Goal: Information Seeking & Learning: Learn about a topic

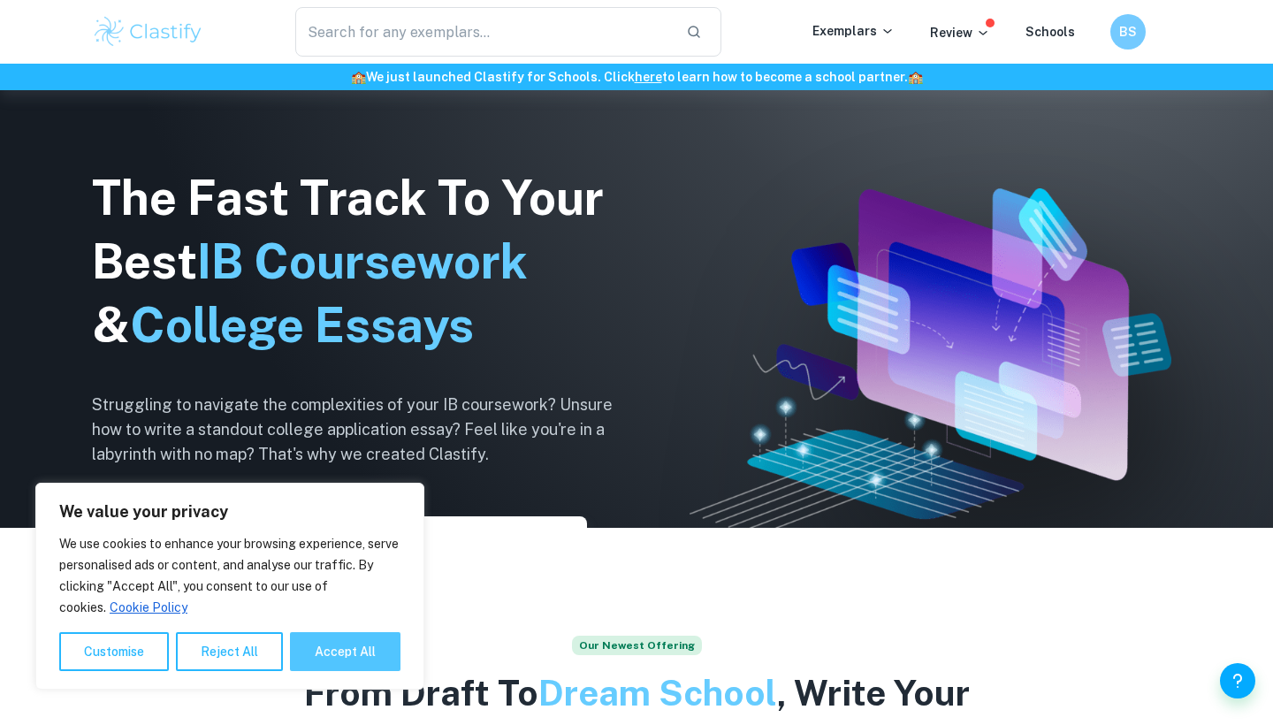
scroll to position [197, 0]
click at [330, 646] on button "Accept All" at bounding box center [345, 651] width 110 height 39
checkbox input "true"
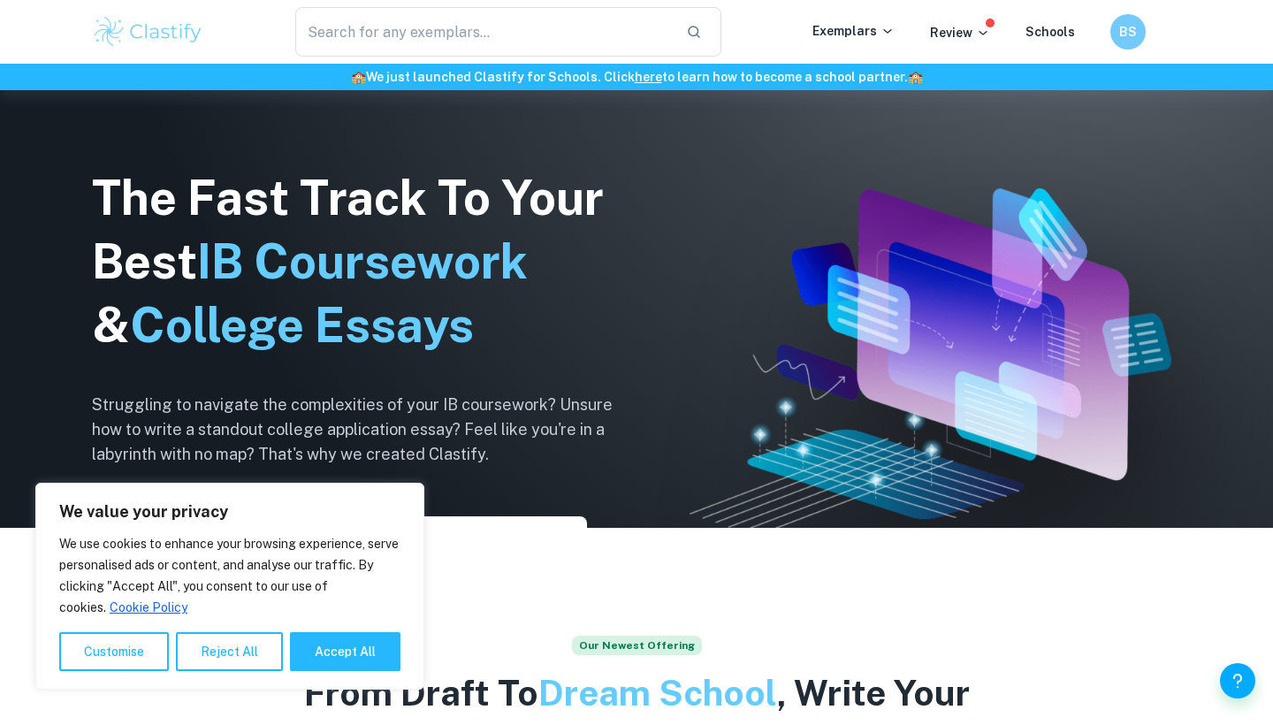
checkbox input "true"
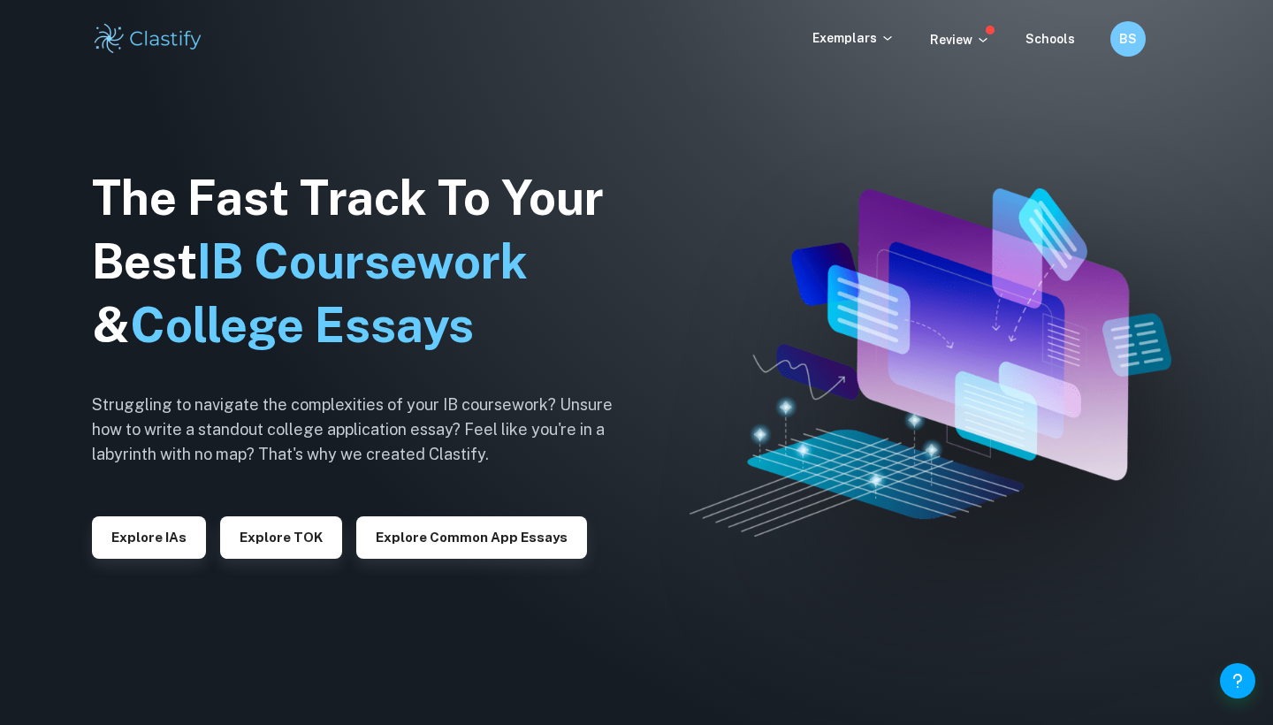
scroll to position [0, 0]
click at [165, 543] on button "Explore IAs" at bounding box center [149, 537] width 114 height 42
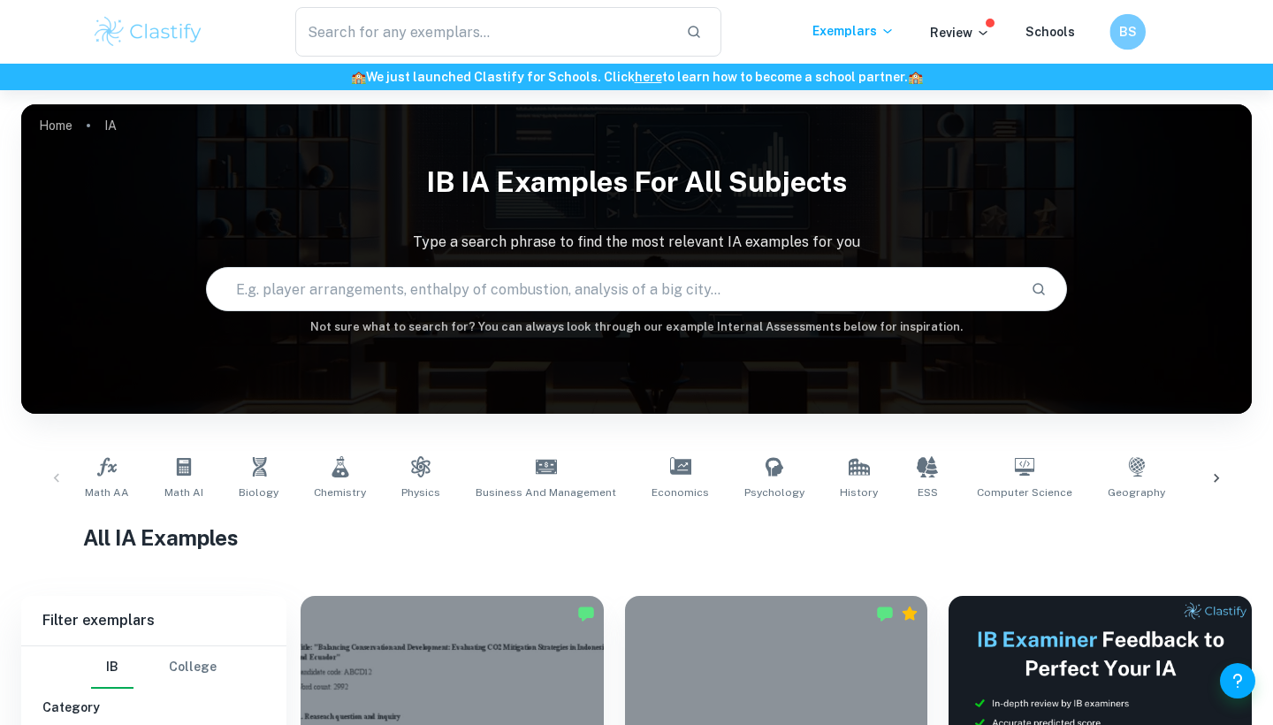
click at [1129, 27] on h6 "BS" at bounding box center [1127, 31] width 20 height 19
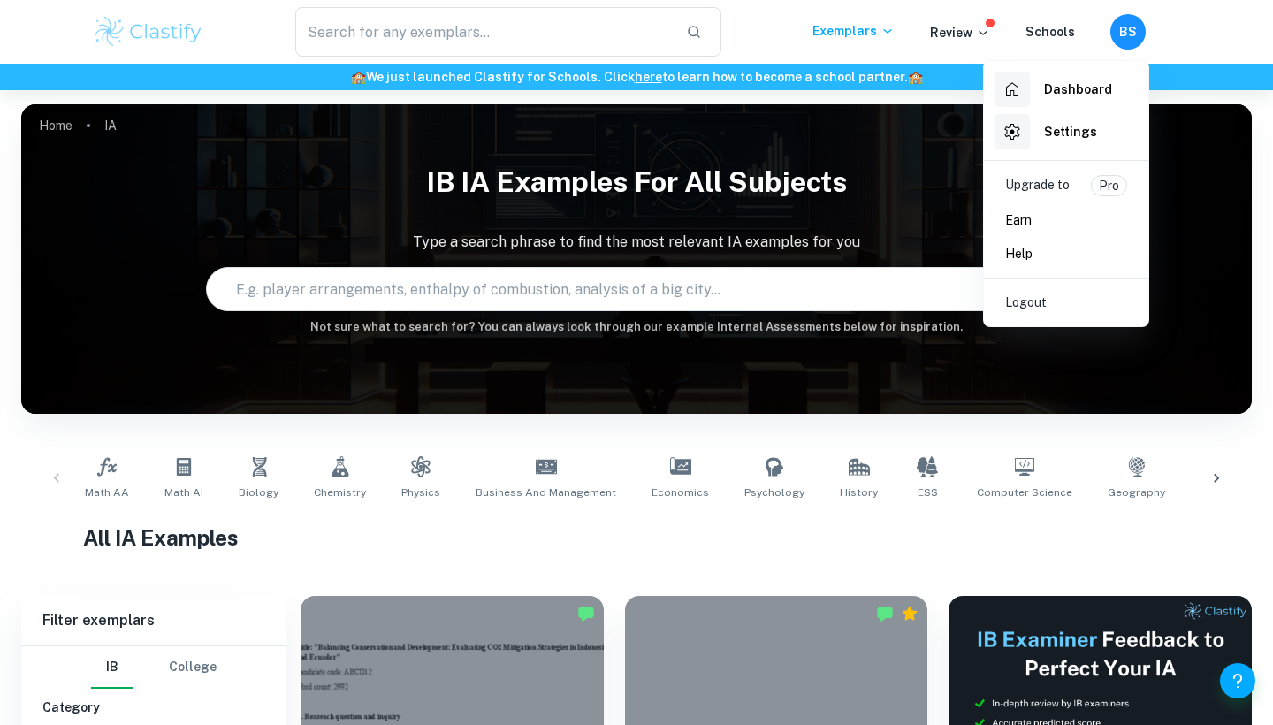
click at [1062, 92] on h6 "Dashboard" at bounding box center [1078, 89] width 68 height 19
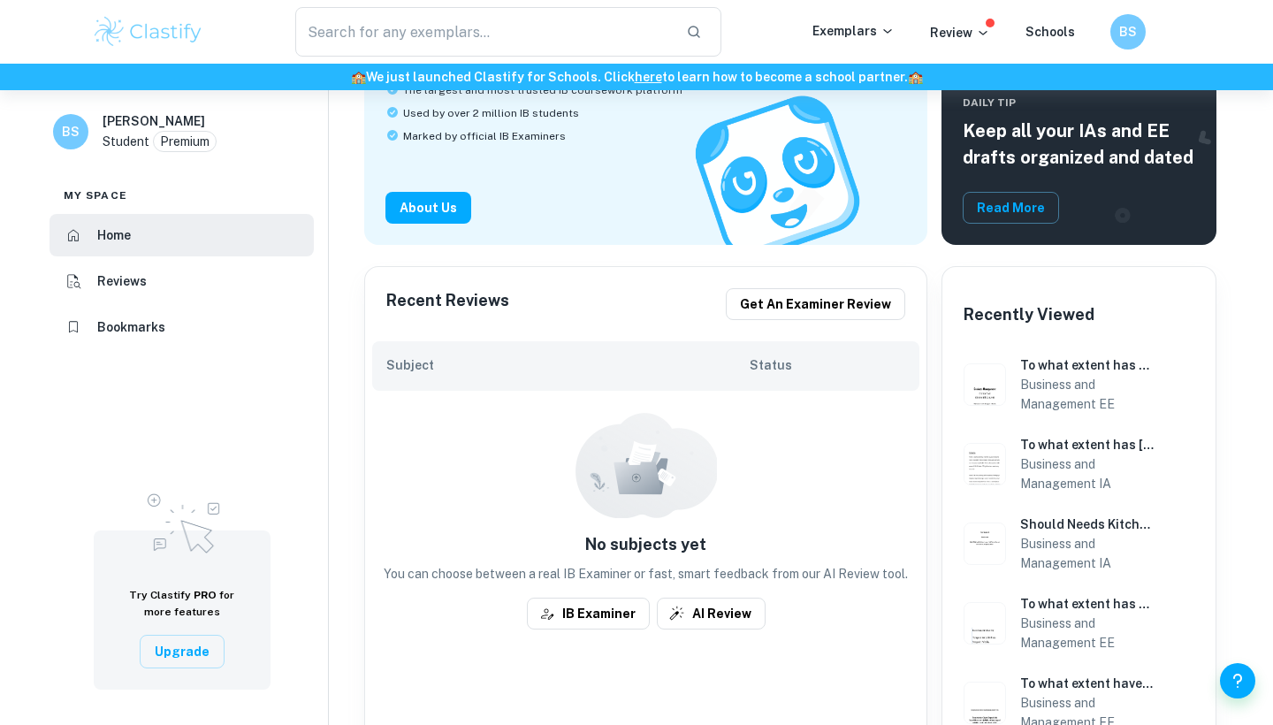
scroll to position [201, 0]
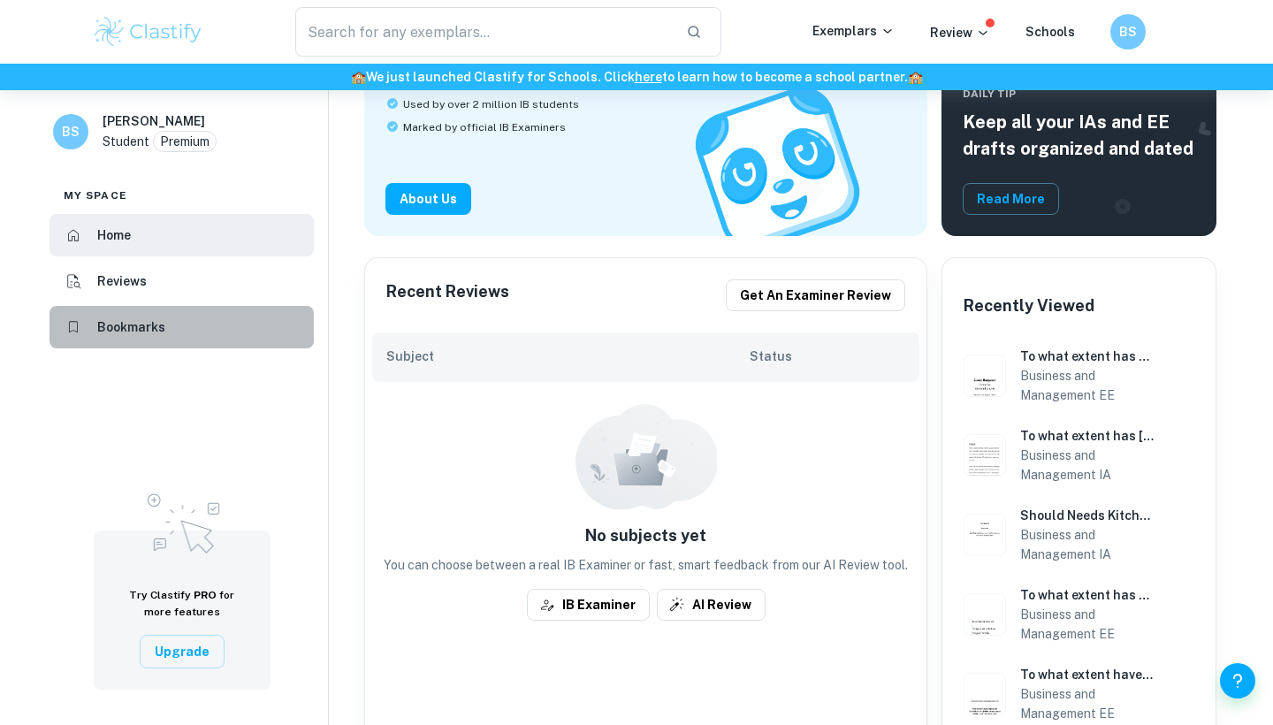
click at [186, 311] on li "Bookmarks" at bounding box center [181, 327] width 264 height 42
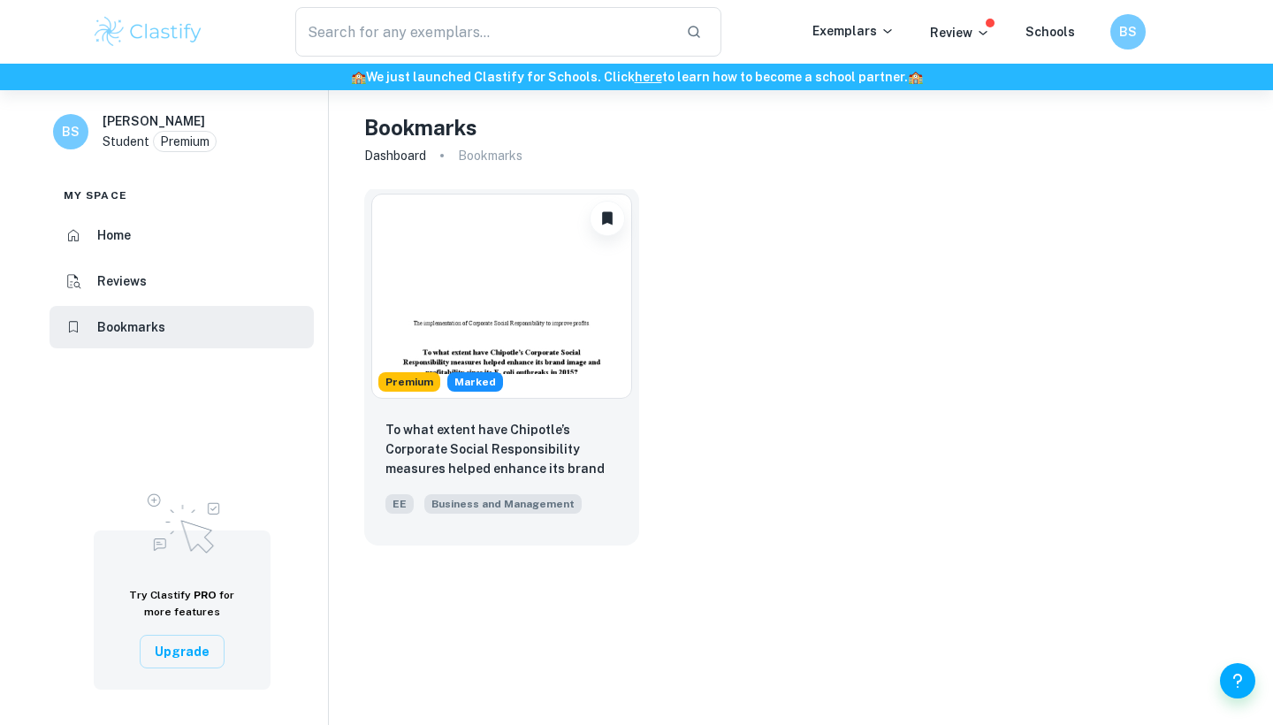
click at [403, 320] on img at bounding box center [501, 296] width 261 height 205
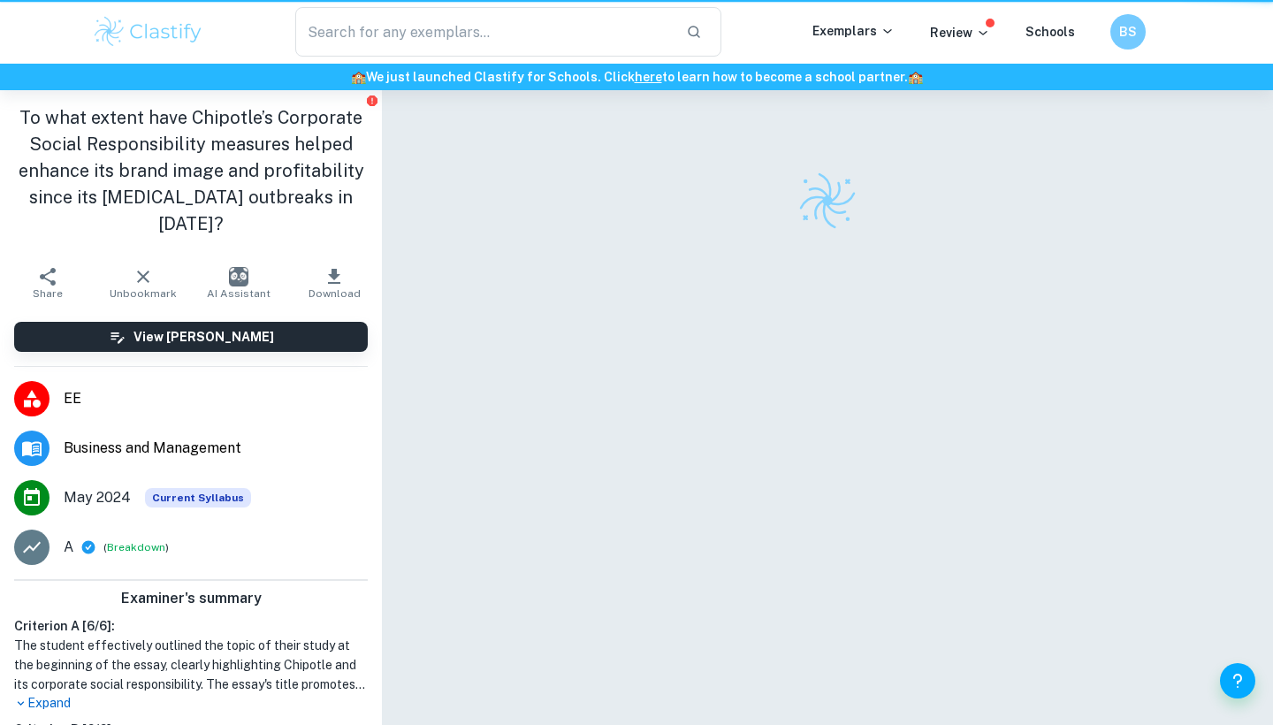
click at [403, 320] on div at bounding box center [827, 430] width 891 height 681
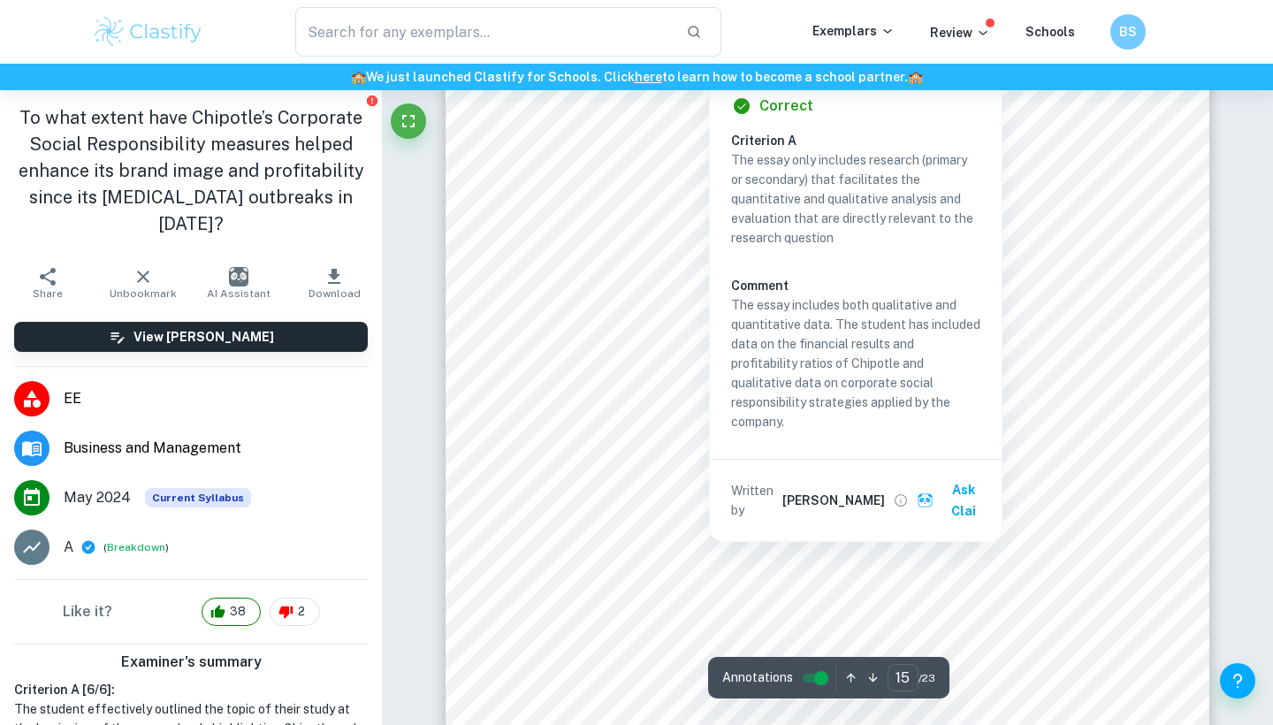
scroll to position [14318, 0]
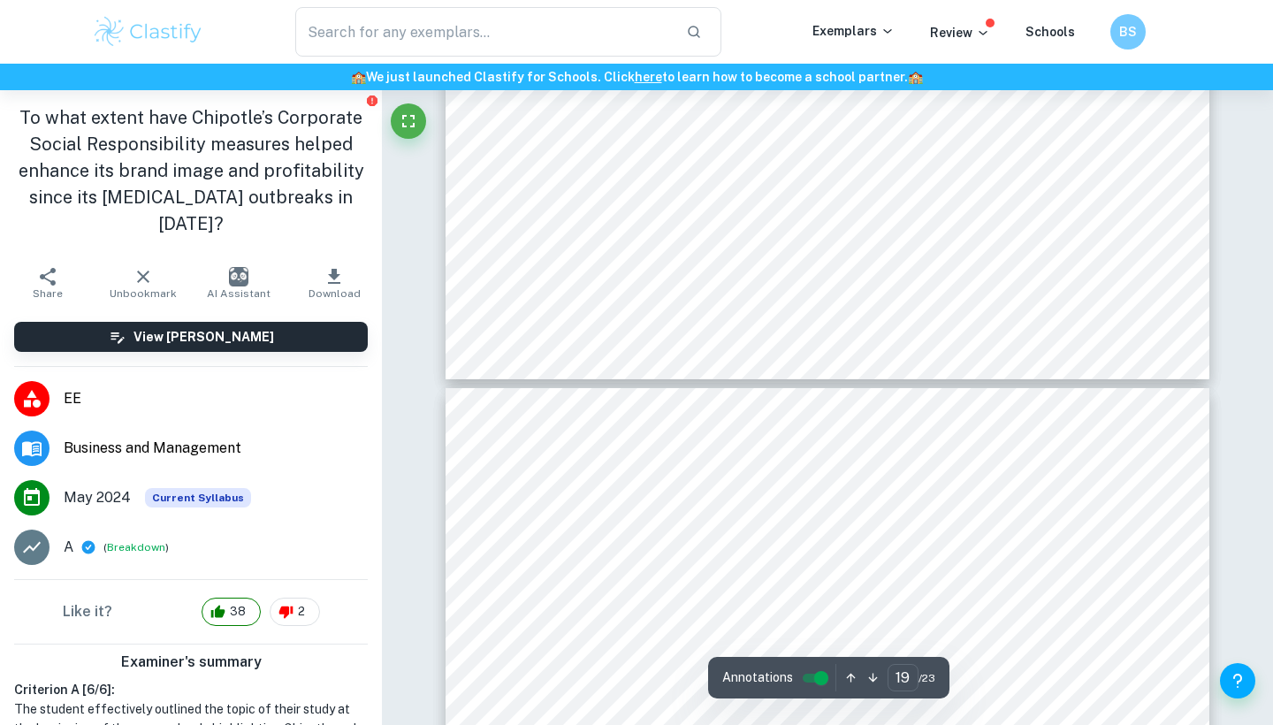
type input "20"
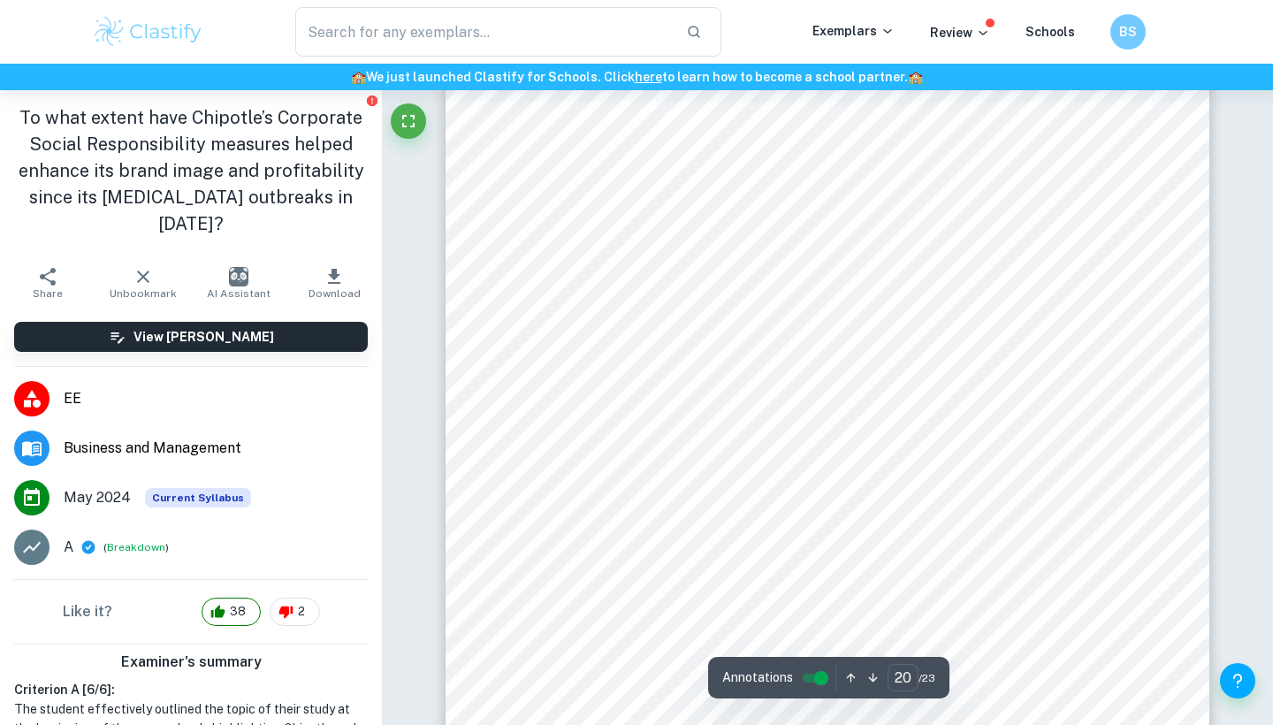
scroll to position [19416, 0]
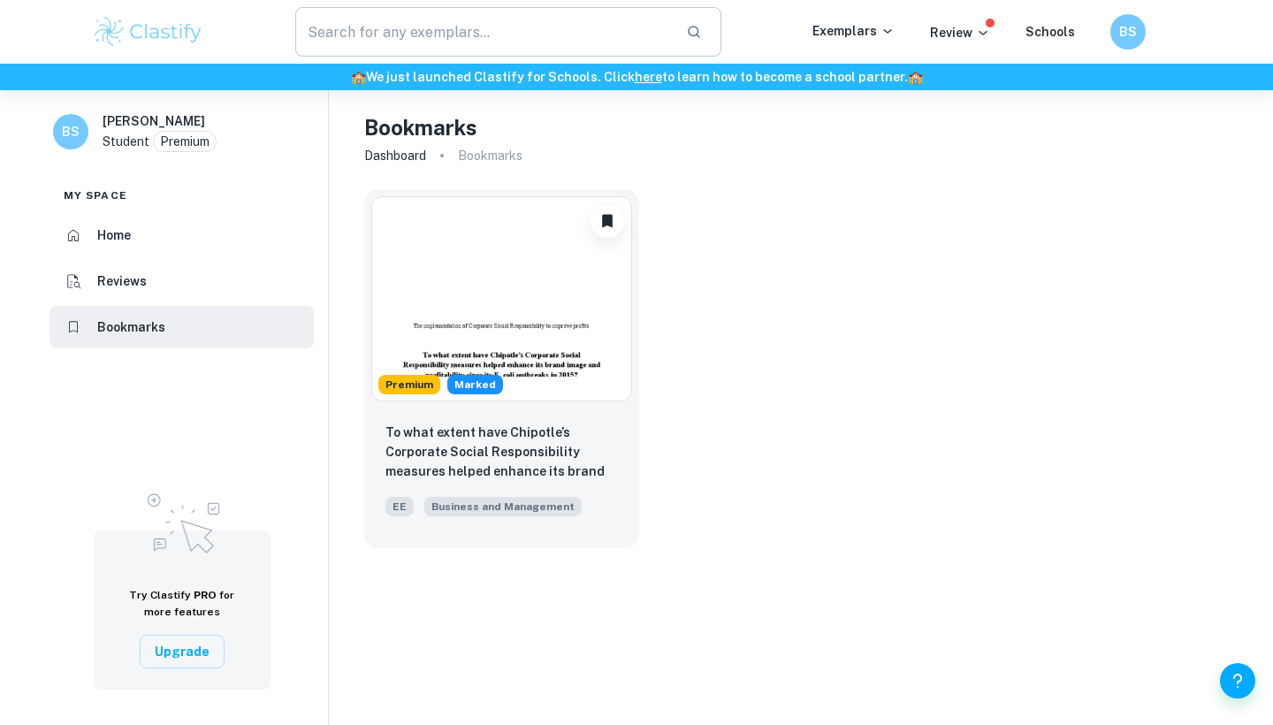
click at [404, 29] on input "text" at bounding box center [483, 31] width 377 height 49
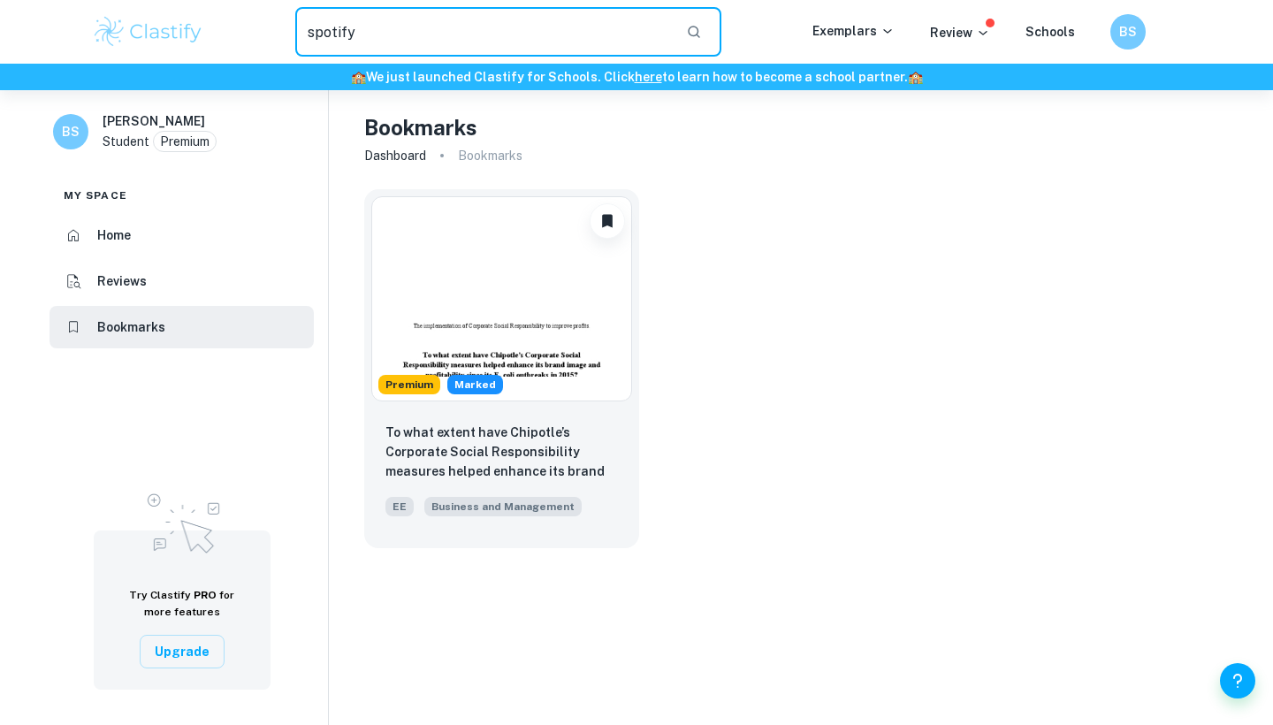
type input "spotify"
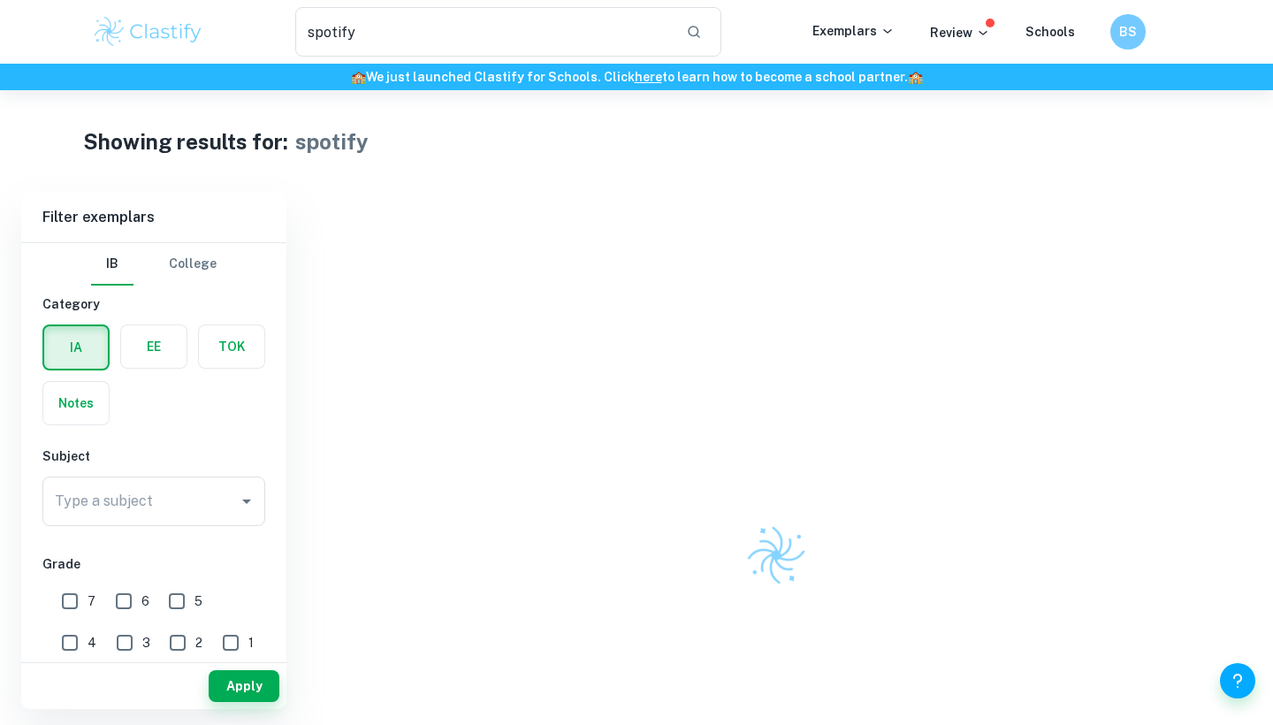
click at [501, 354] on div at bounding box center [775, 555] width 951 height 725
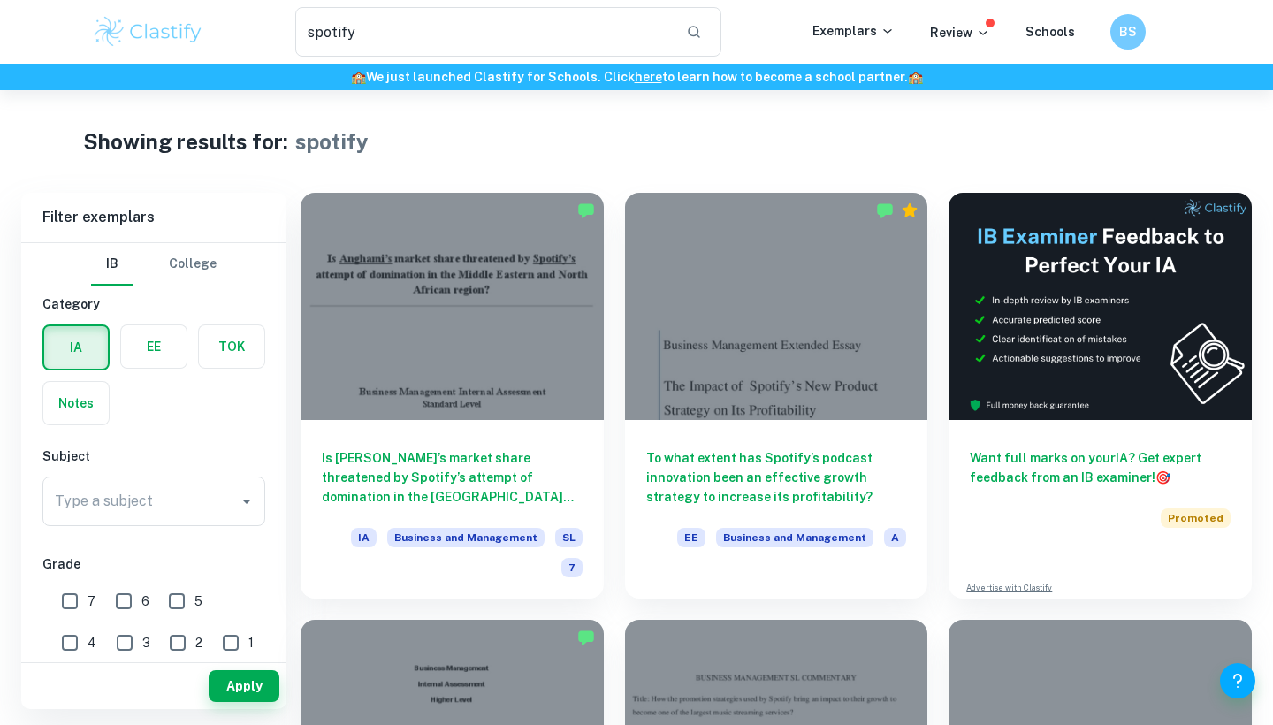
click at [490, 140] on div "Showing results for: spotify" at bounding box center [636, 142] width 1107 height 32
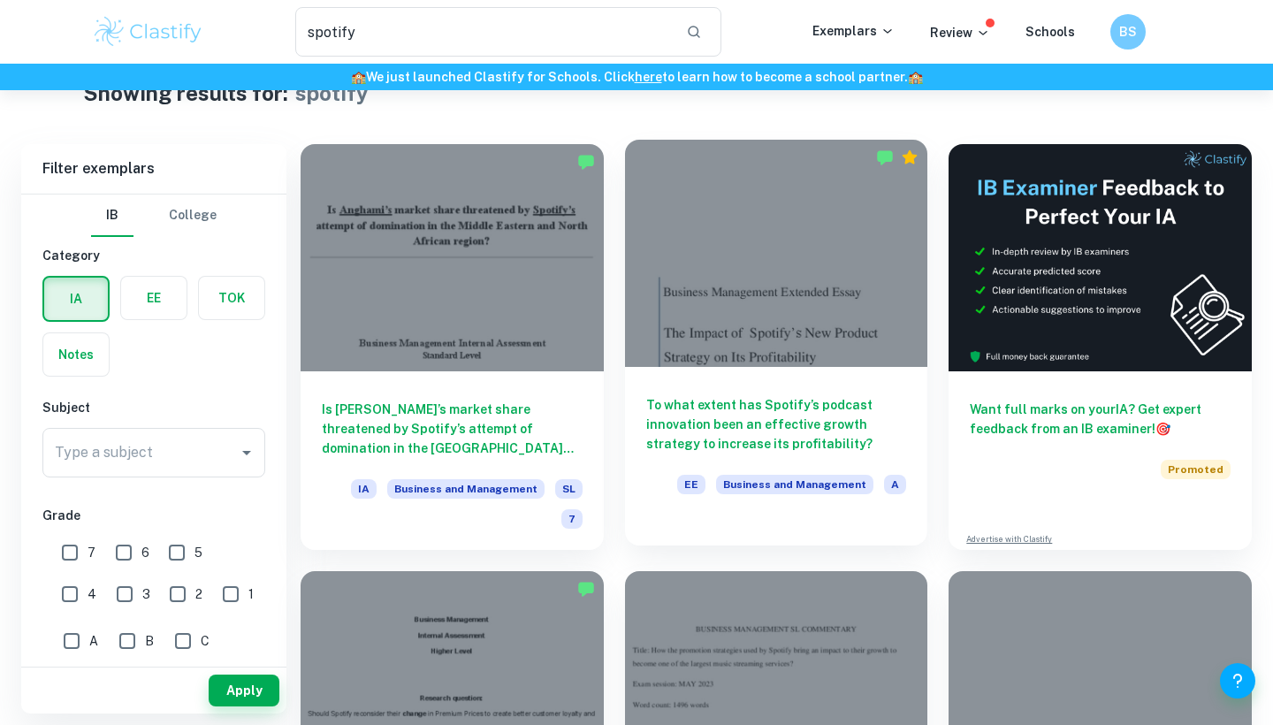
scroll to position [53, 0]
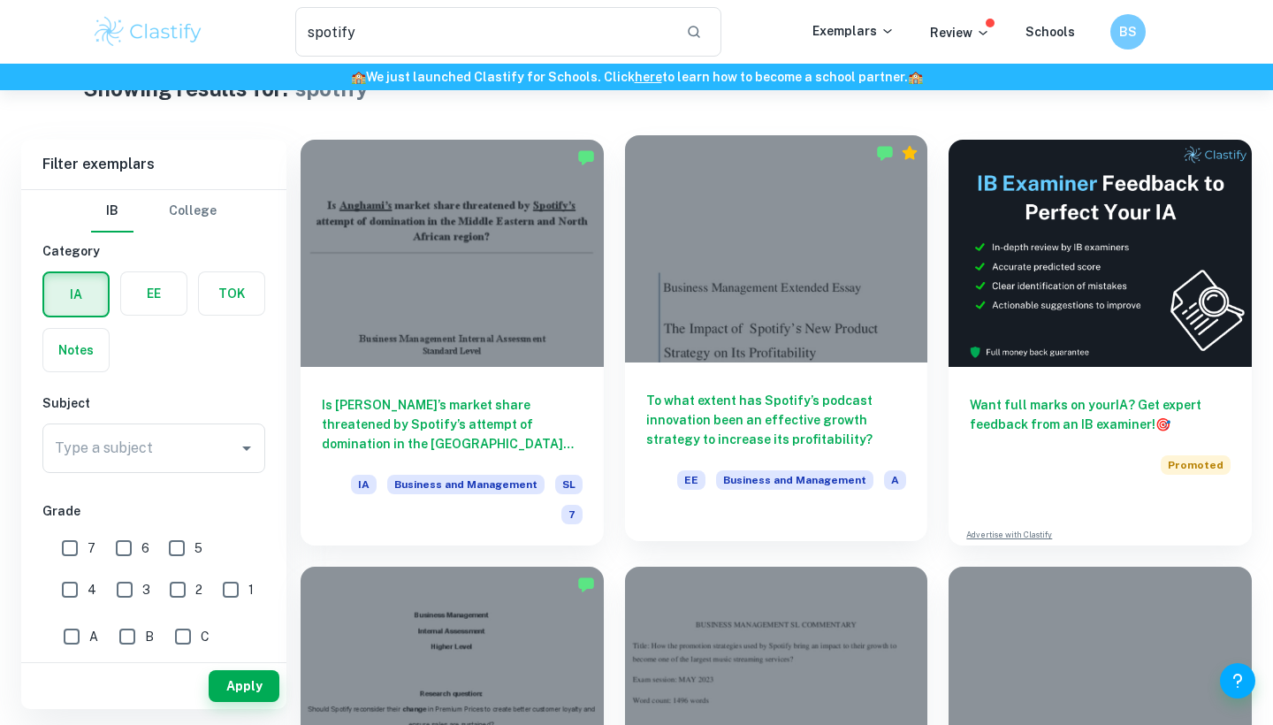
click at [708, 262] on div at bounding box center [776, 248] width 303 height 227
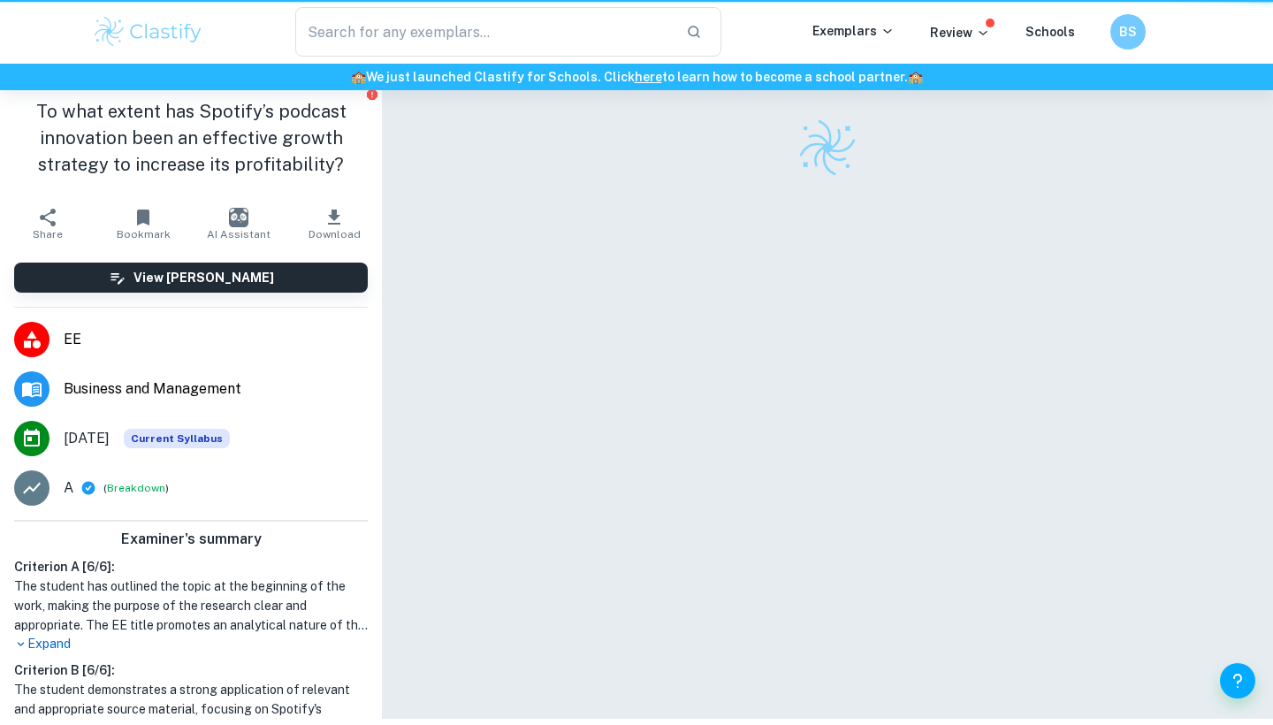
click at [708, 262] on div at bounding box center [827, 377] width 764 height 681
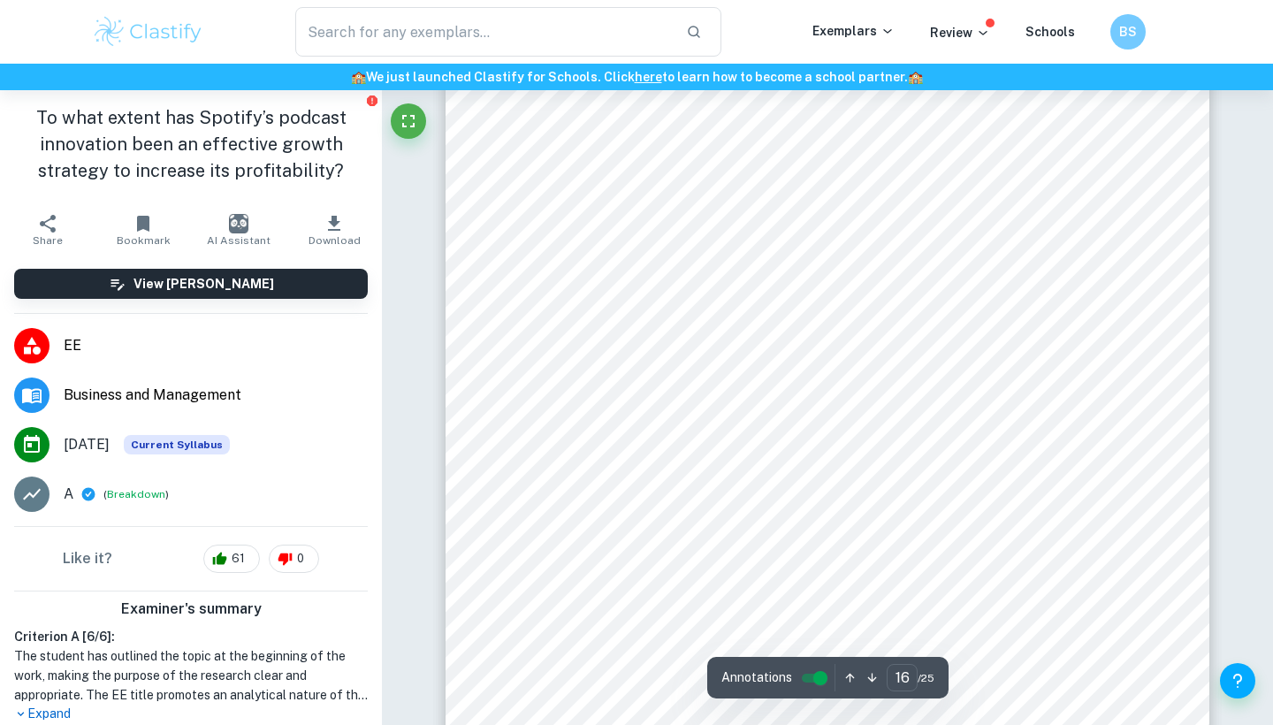
scroll to position [16235, 0]
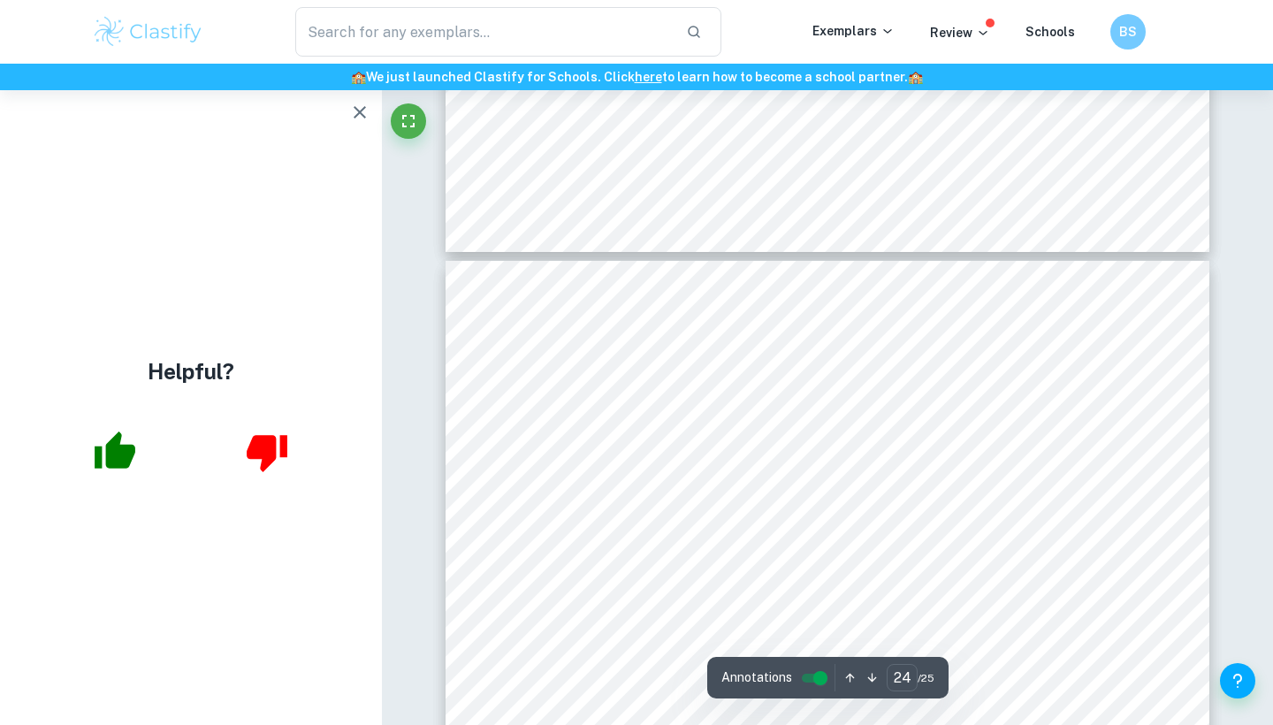
type input "25"
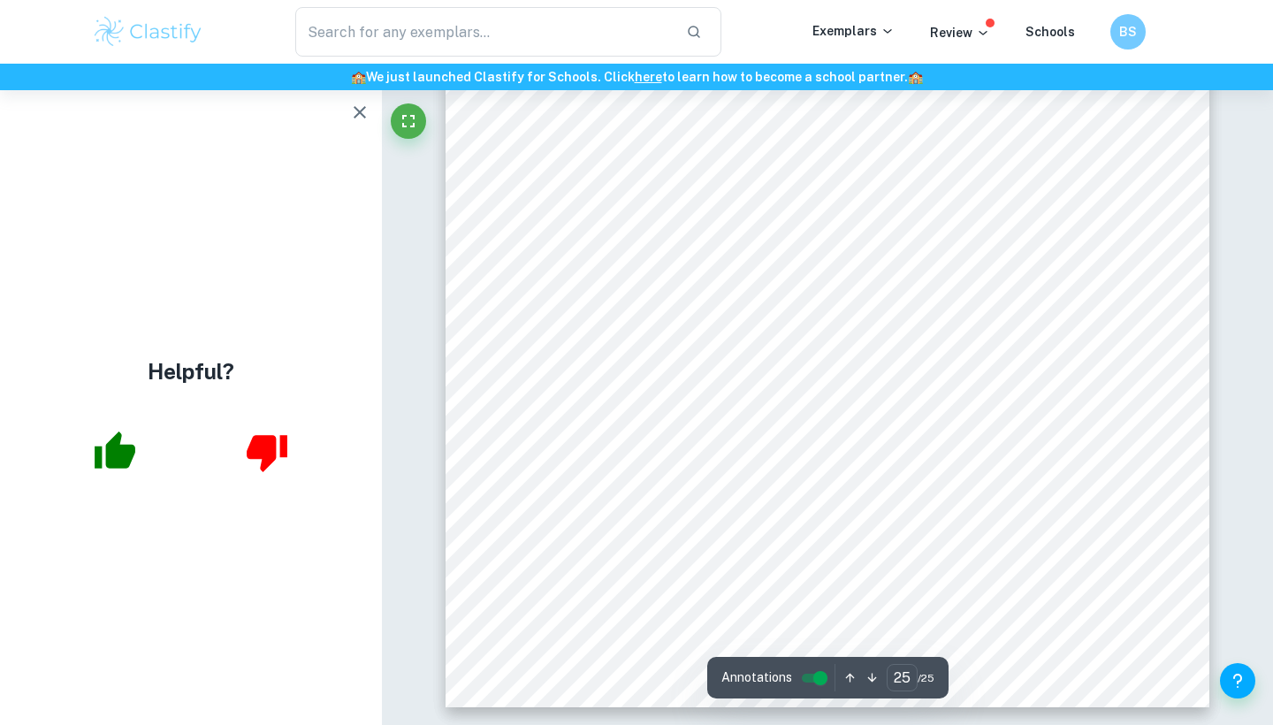
scroll to position [26715, 0]
